Goal: Task Accomplishment & Management: Manage account settings

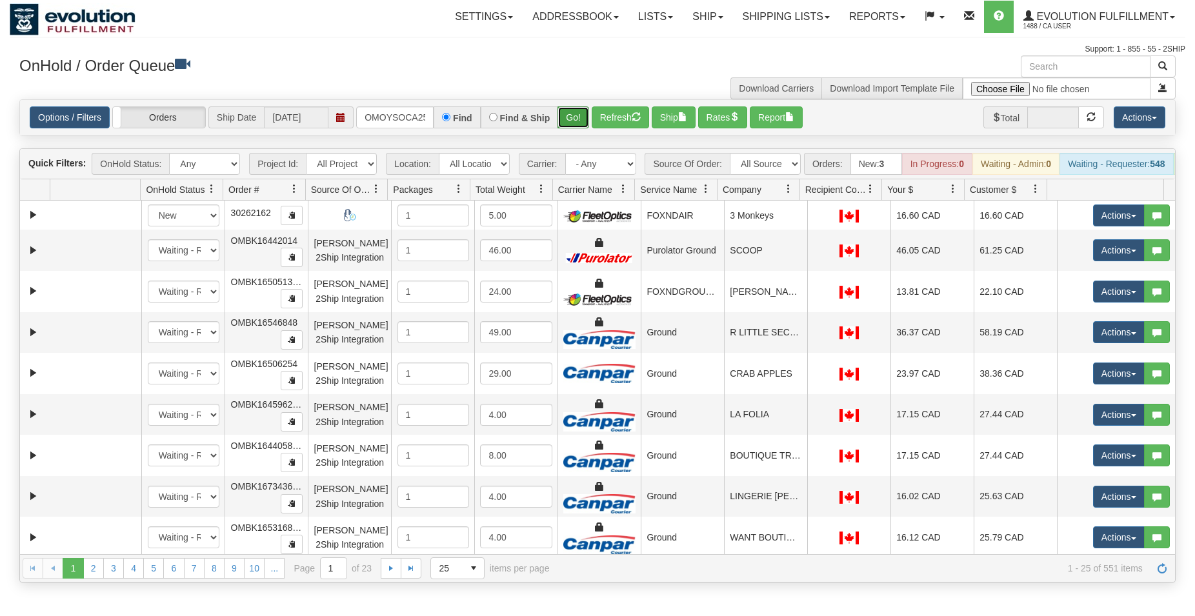
click at [575, 116] on button "Go!" at bounding box center [574, 117] width 32 height 22
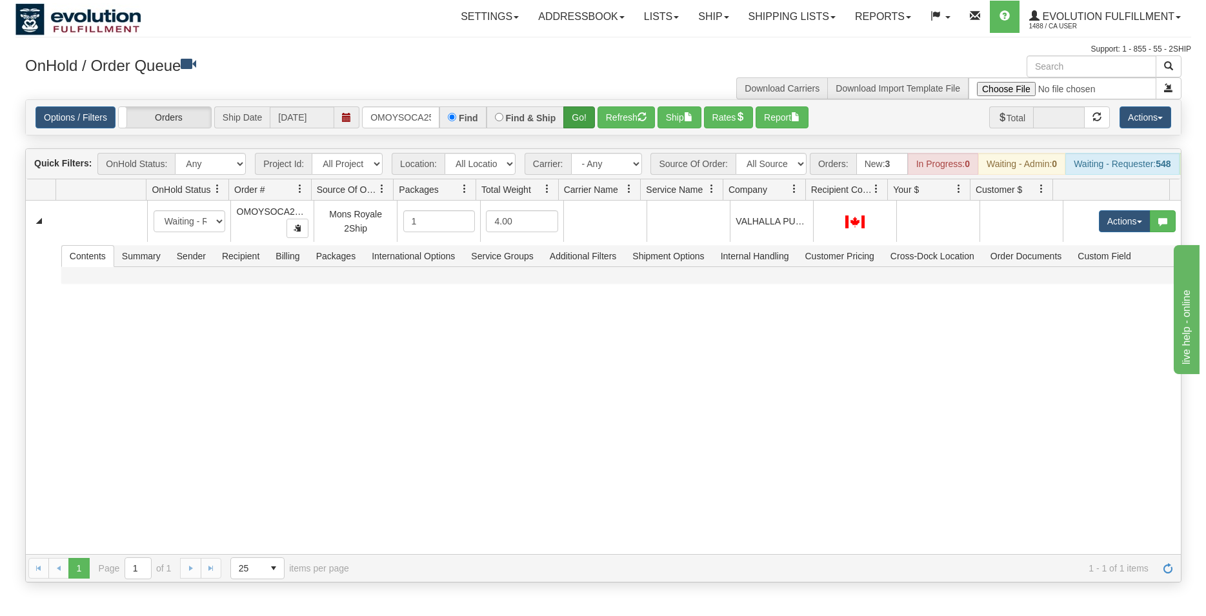
scroll to position [0, 17]
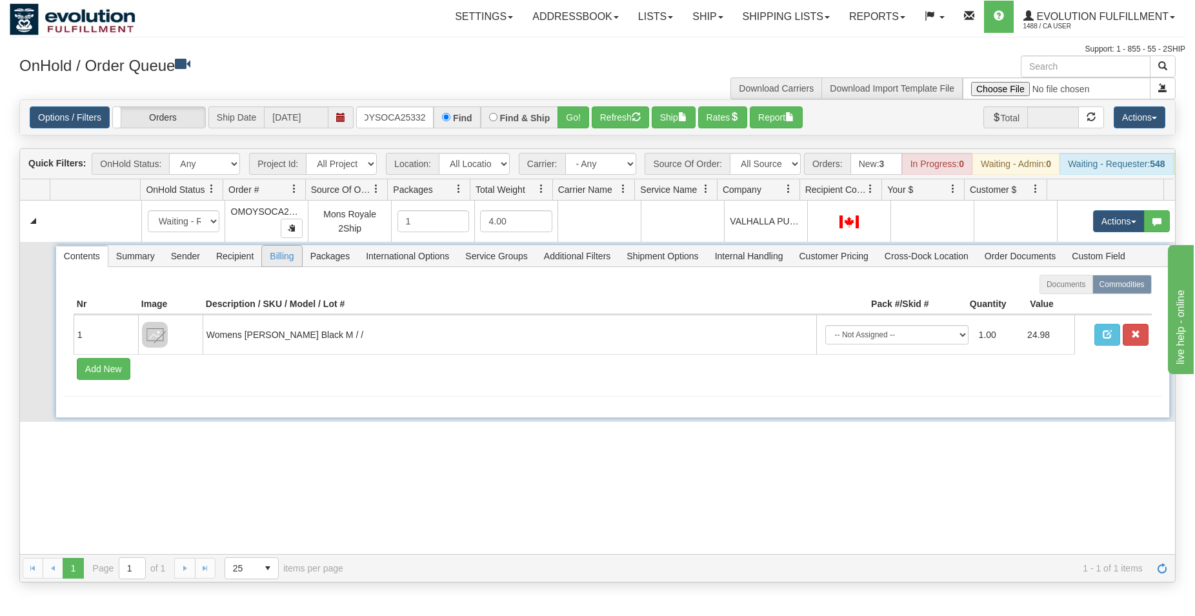
click at [269, 266] on span "Billing" at bounding box center [281, 256] width 39 height 21
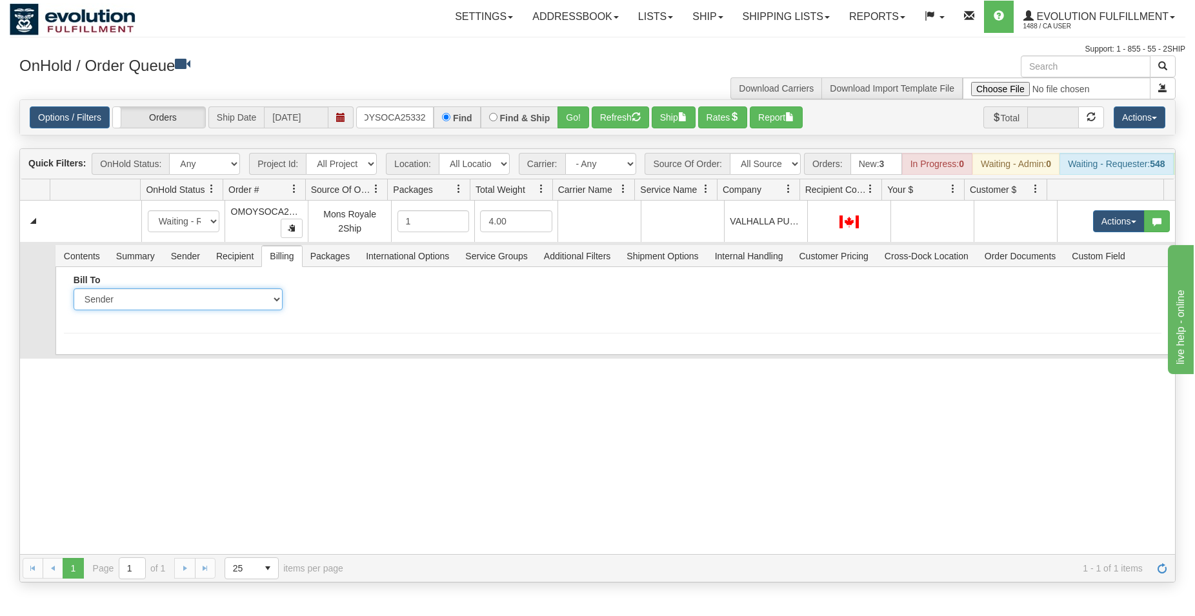
select select "2"
click option "Recipient" at bounding box center [0, 0] width 0 height 0
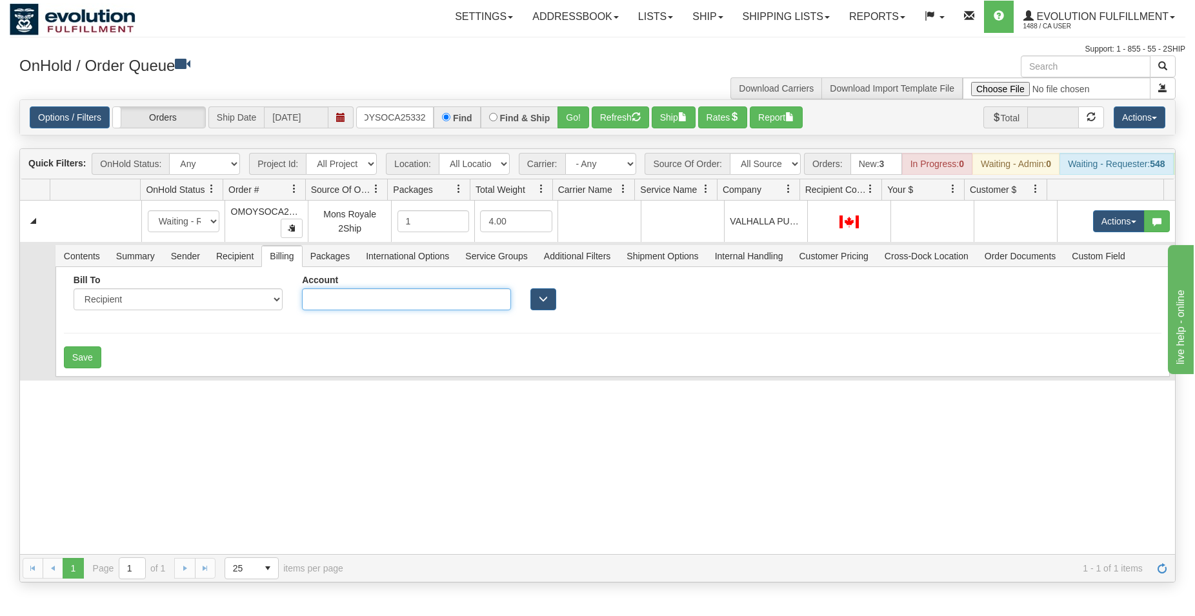
click at [354, 310] on input "Account" at bounding box center [406, 299] width 209 height 22
type input "3574033"
click at [83, 368] on button "Save" at bounding box center [82, 358] width 37 height 22
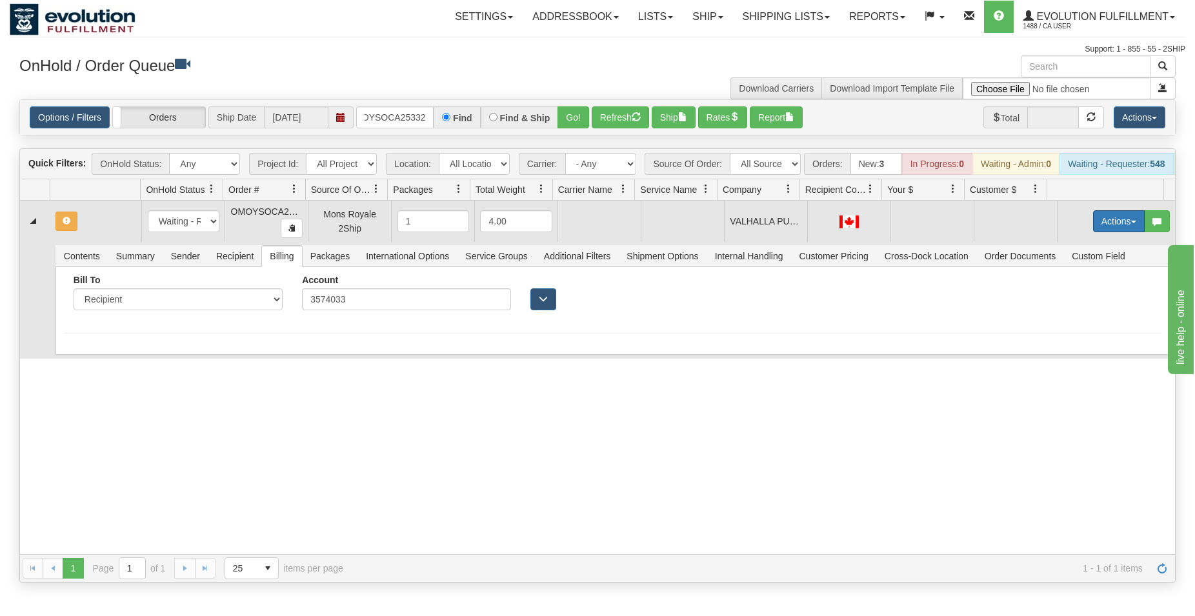
click at [1107, 232] on button "Actions" at bounding box center [1119, 221] width 52 height 22
click at [1067, 285] on span "Rate All Services" at bounding box center [1092, 279] width 77 height 10
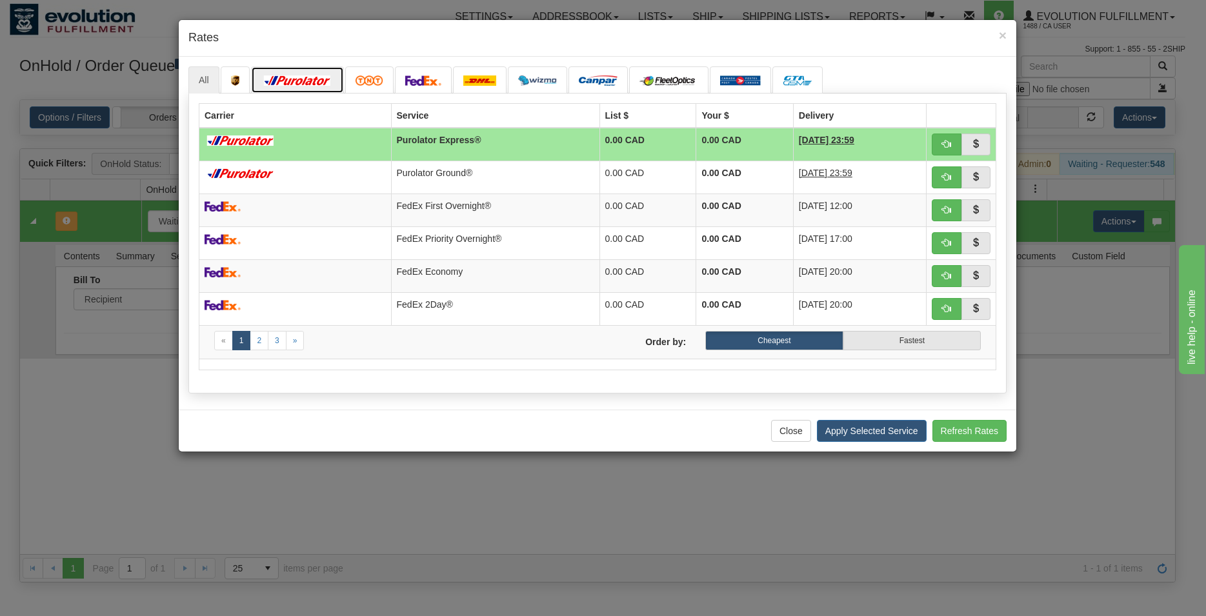
click at [317, 78] on img at bounding box center [297, 80] width 72 height 10
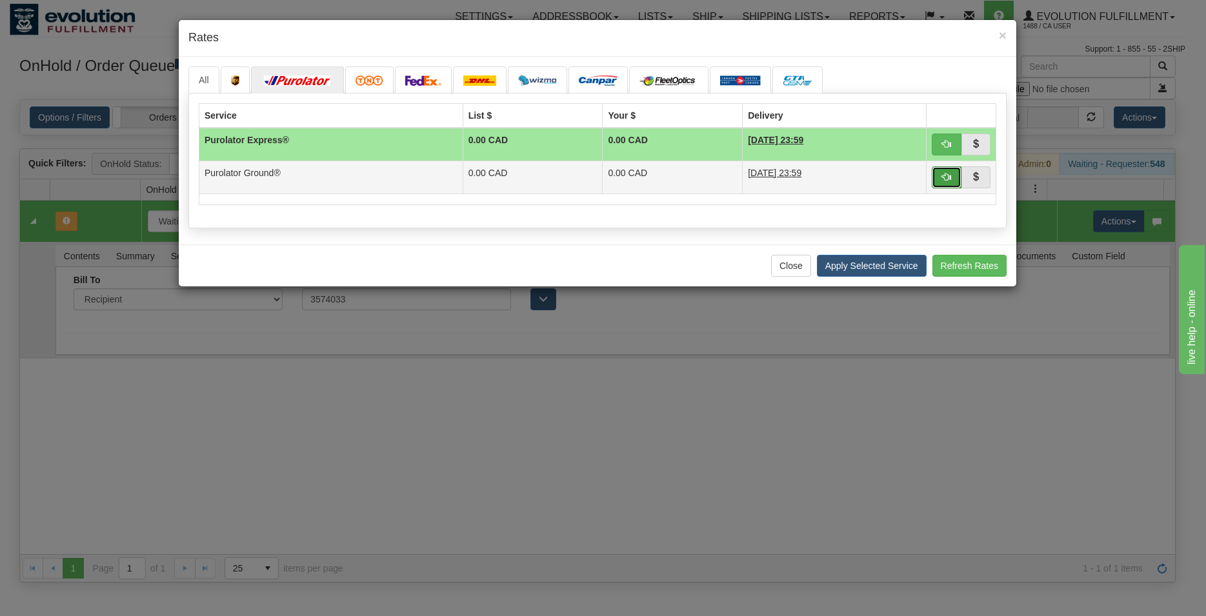
click at [945, 177] on span "button" at bounding box center [946, 176] width 9 height 9
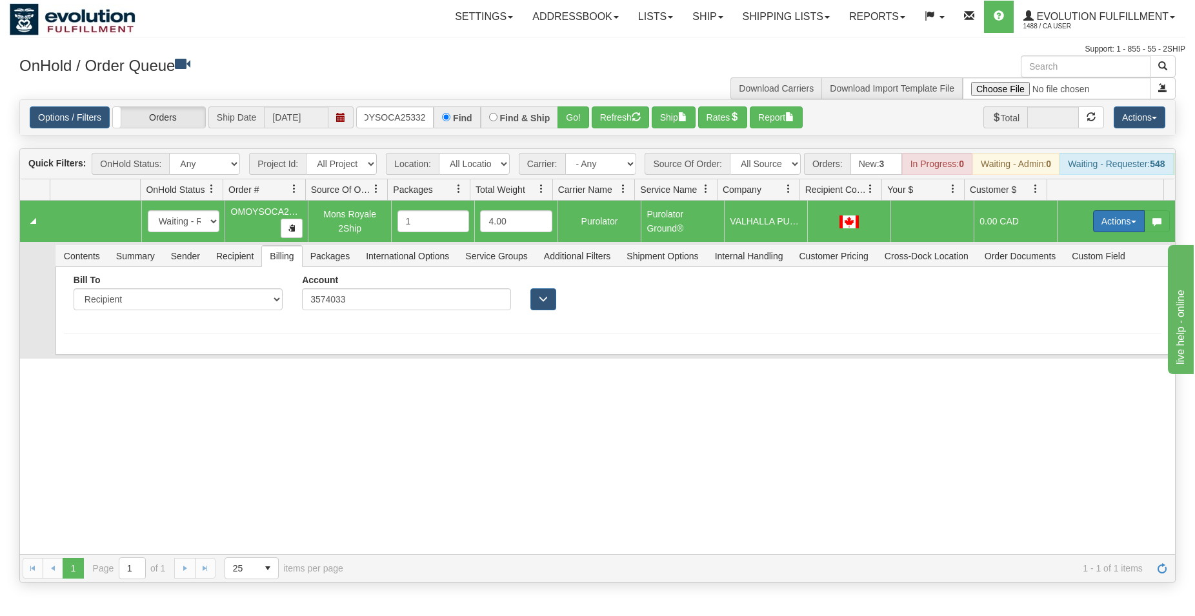
click at [1093, 228] on button "Actions" at bounding box center [1119, 221] width 52 height 22
click at [1054, 300] on span at bounding box center [1058, 295] width 9 height 9
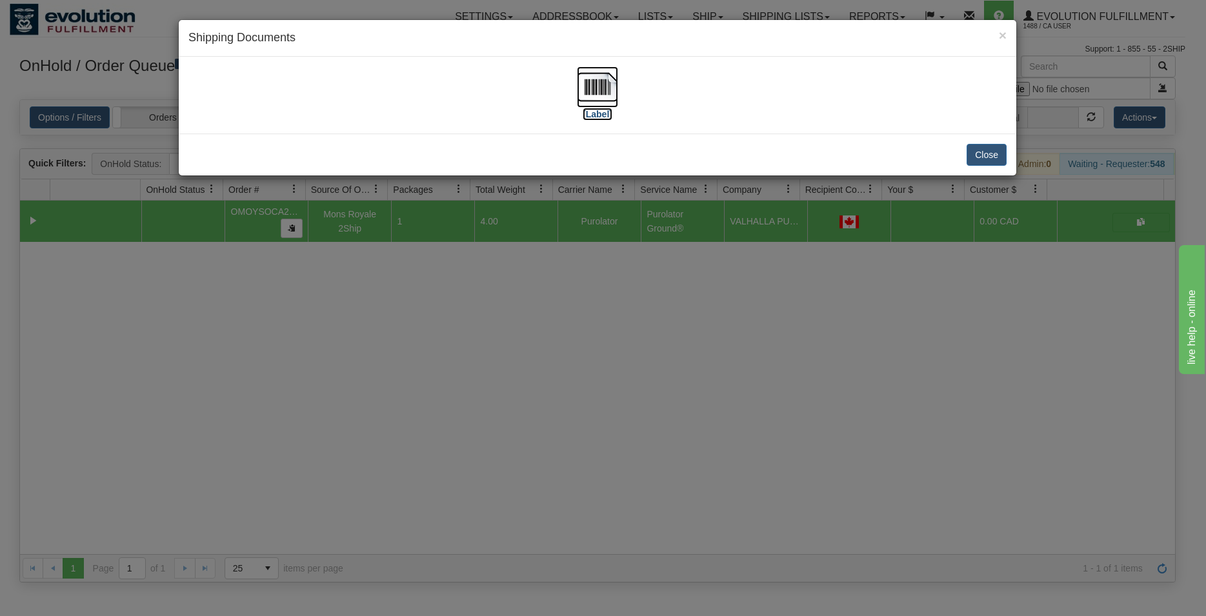
click at [601, 84] on img at bounding box center [597, 86] width 41 height 41
